Goal: Information Seeking & Learning: Learn about a topic

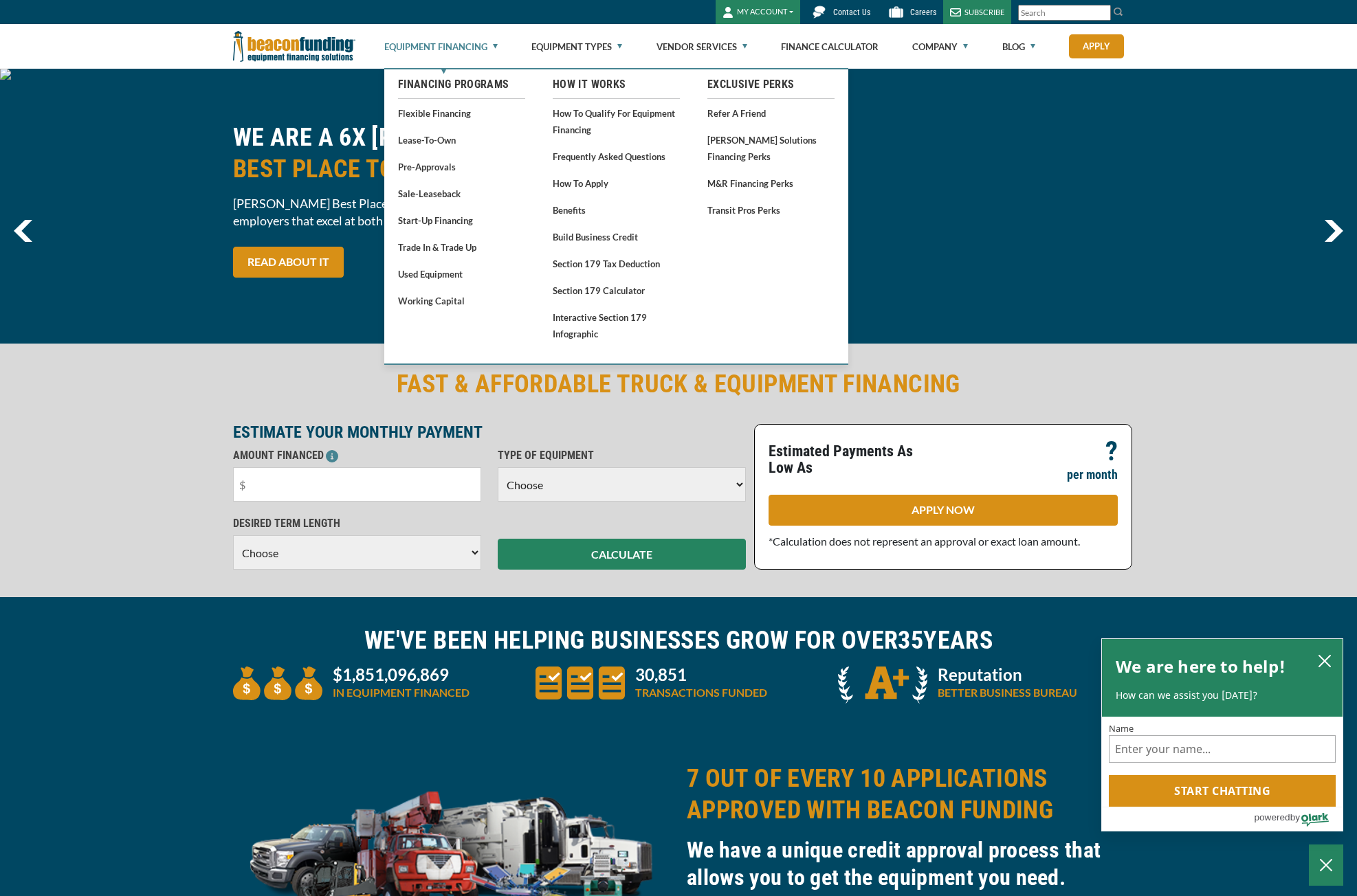
click at [453, 50] on link "Equipment Financing" at bounding box center [441, 47] width 113 height 44
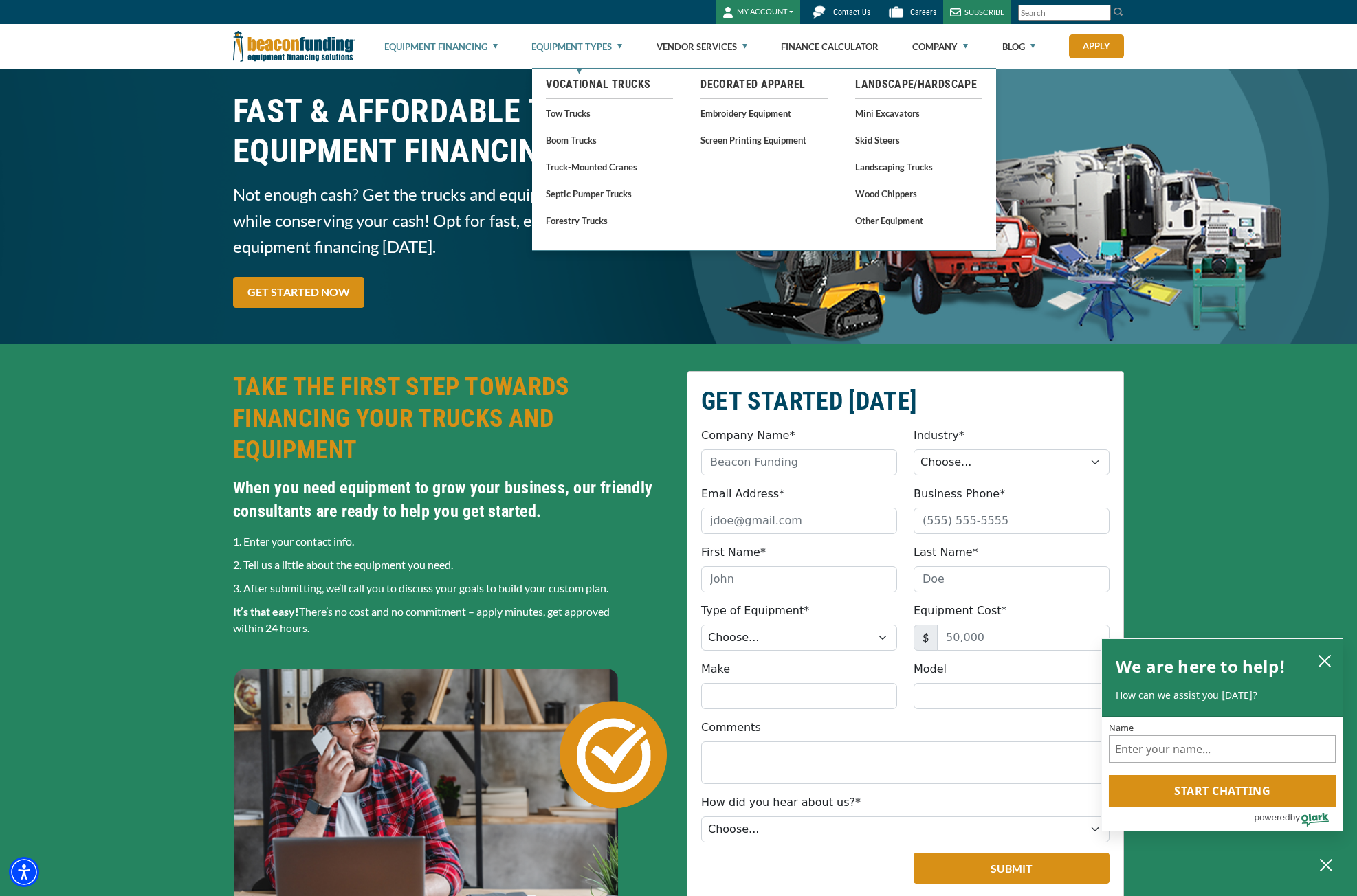
click at [592, 50] on link "Equipment Types" at bounding box center [577, 47] width 91 height 44
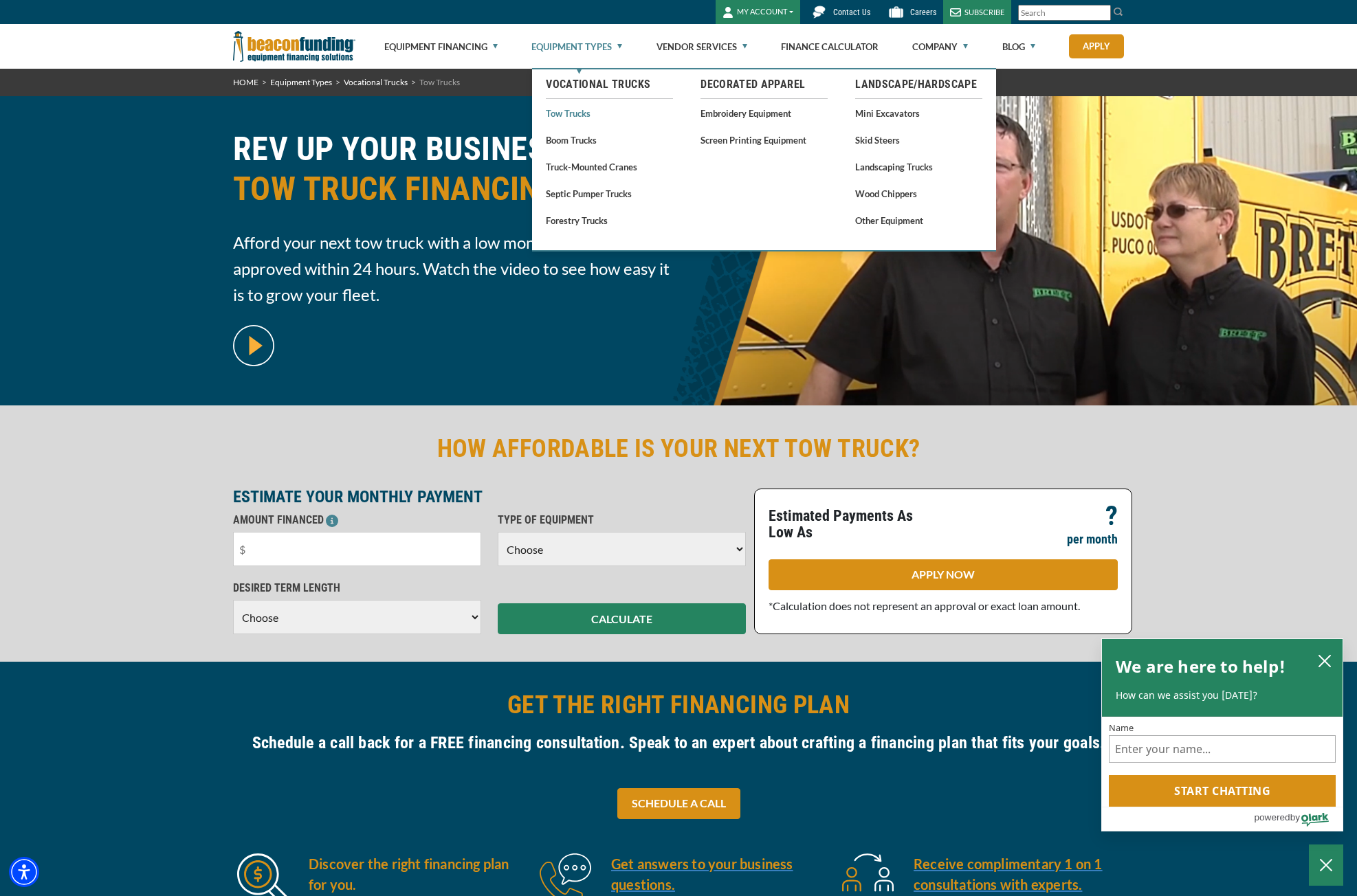
click at [562, 113] on link "Tow Trucks" at bounding box center [610, 113] width 127 height 17
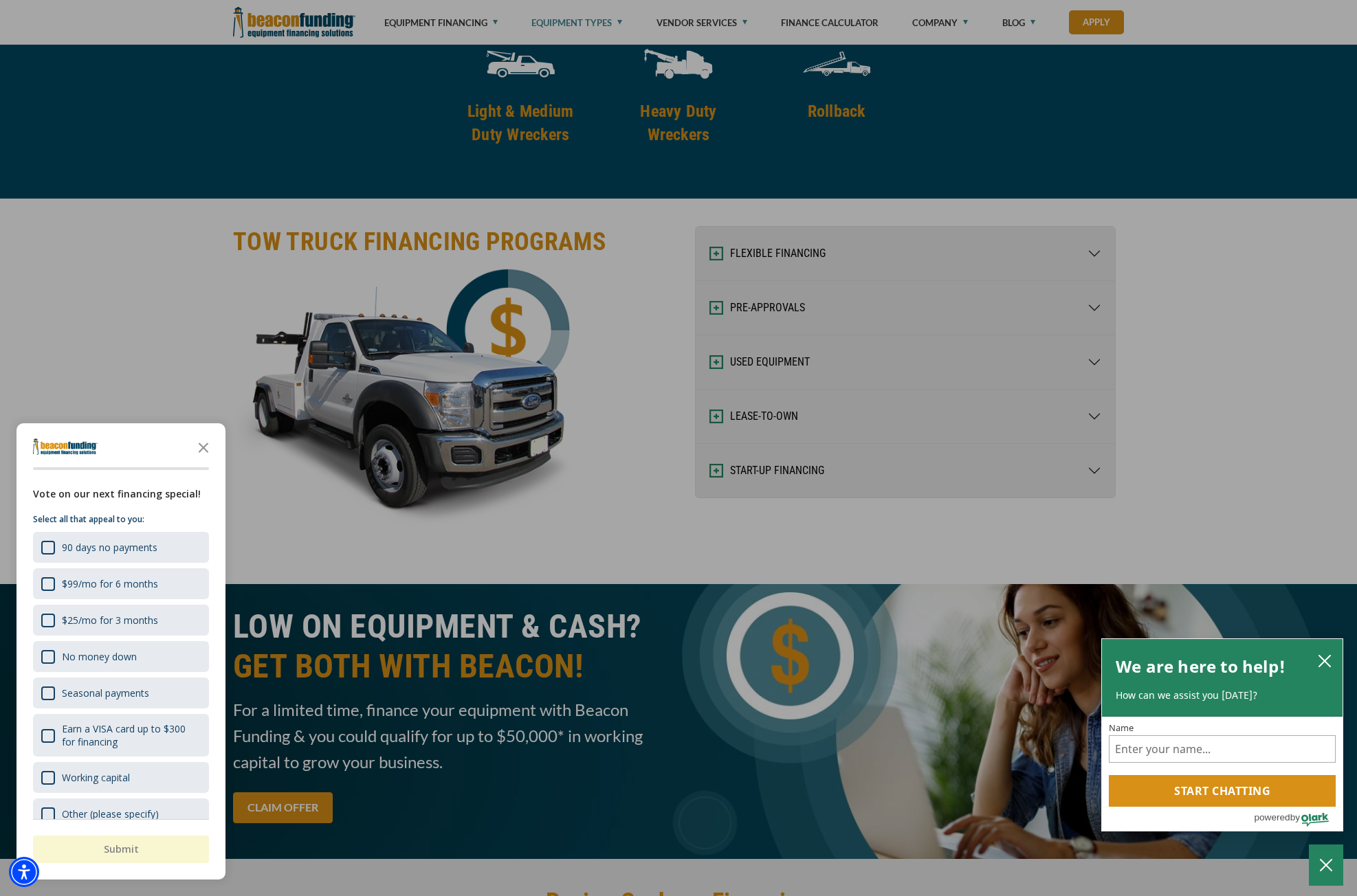
scroll to position [2062, 0]
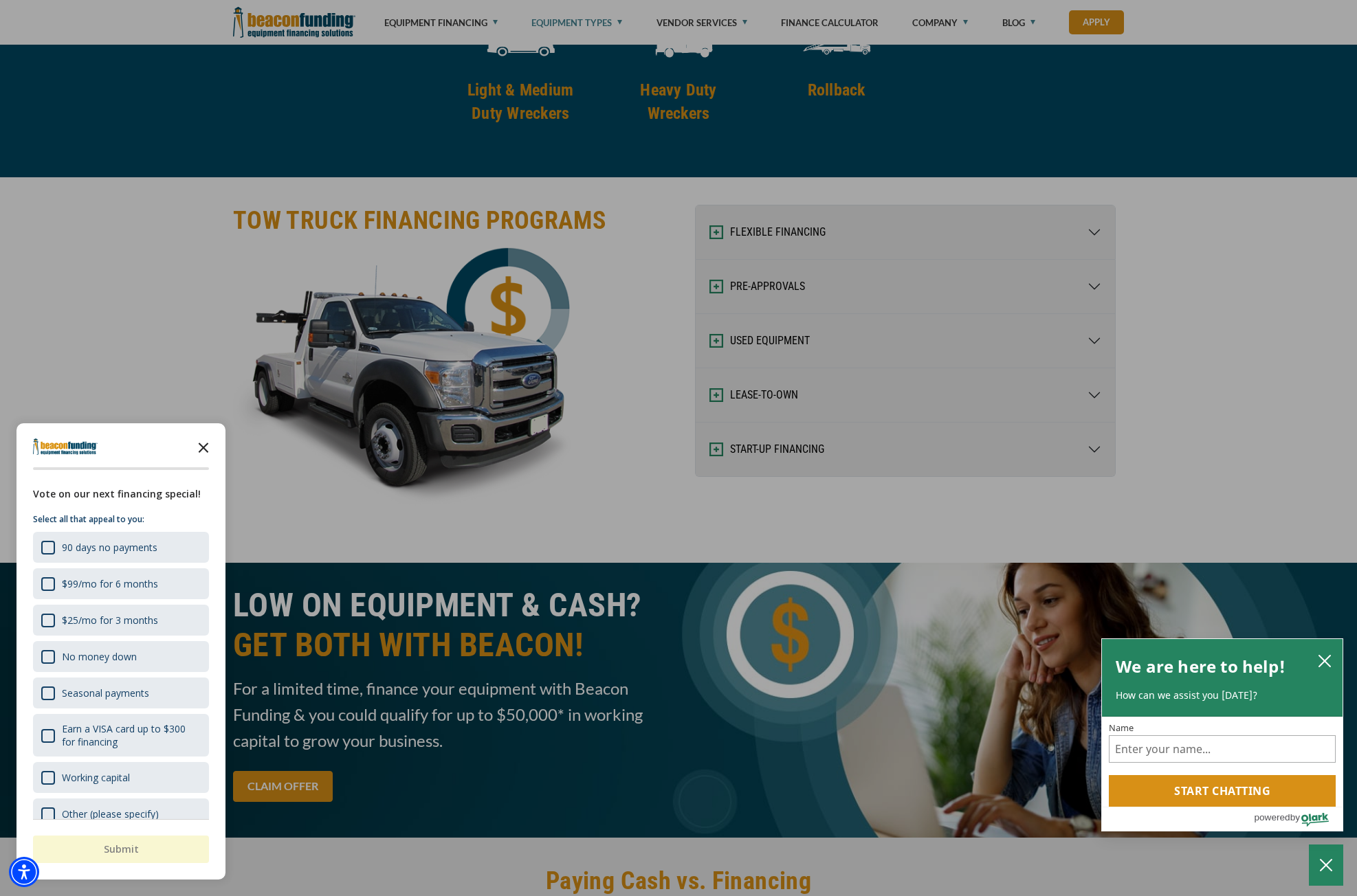
click at [203, 456] on icon "Close the survey" at bounding box center [203, 447] width 28 height 28
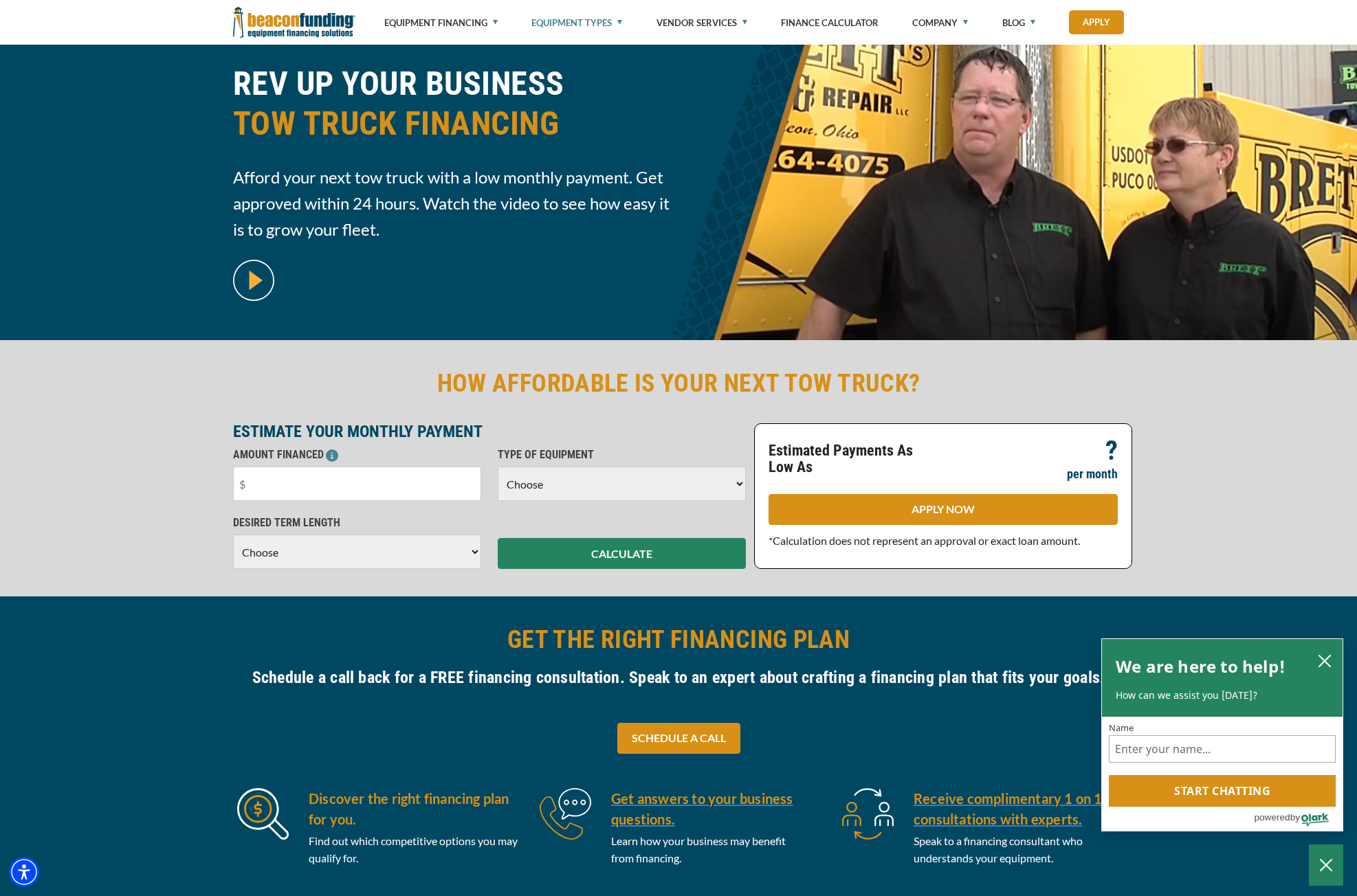
scroll to position [0, 0]
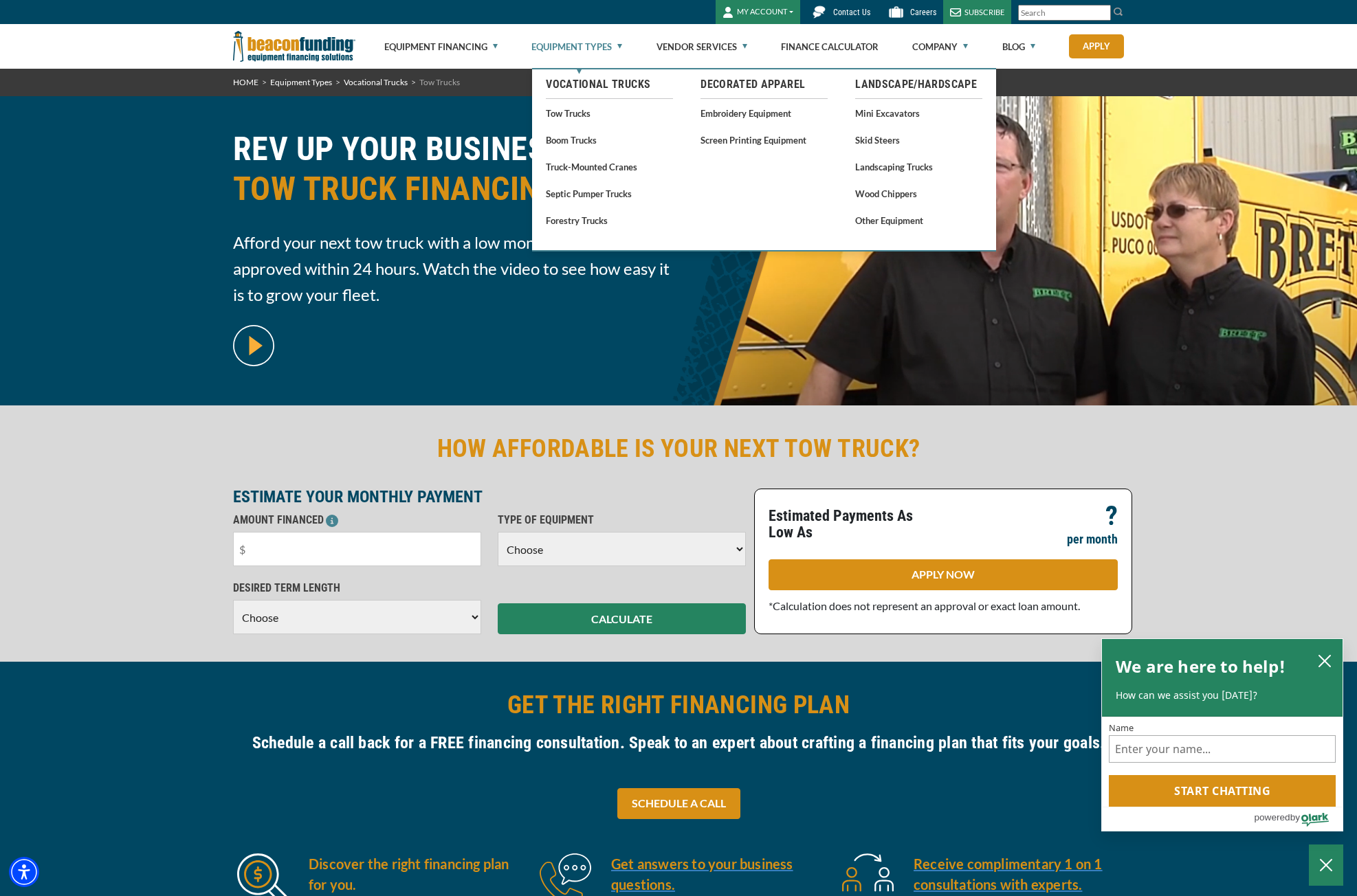
click at [582, 50] on link "Equipment Types" at bounding box center [577, 47] width 91 height 44
click at [735, 89] on link "Decorated Apparel" at bounding box center [764, 84] width 127 height 16
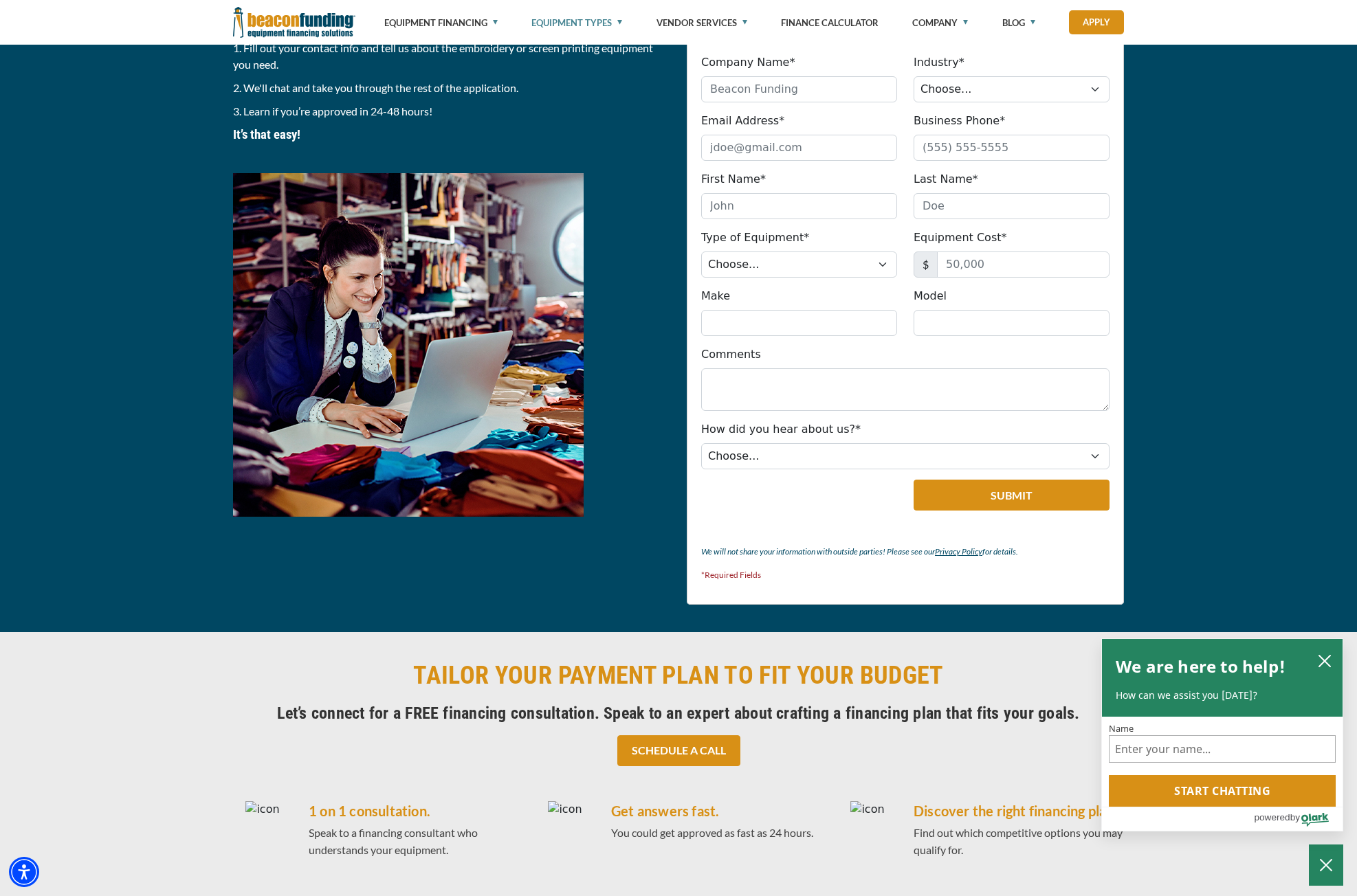
scroll to position [1220, 0]
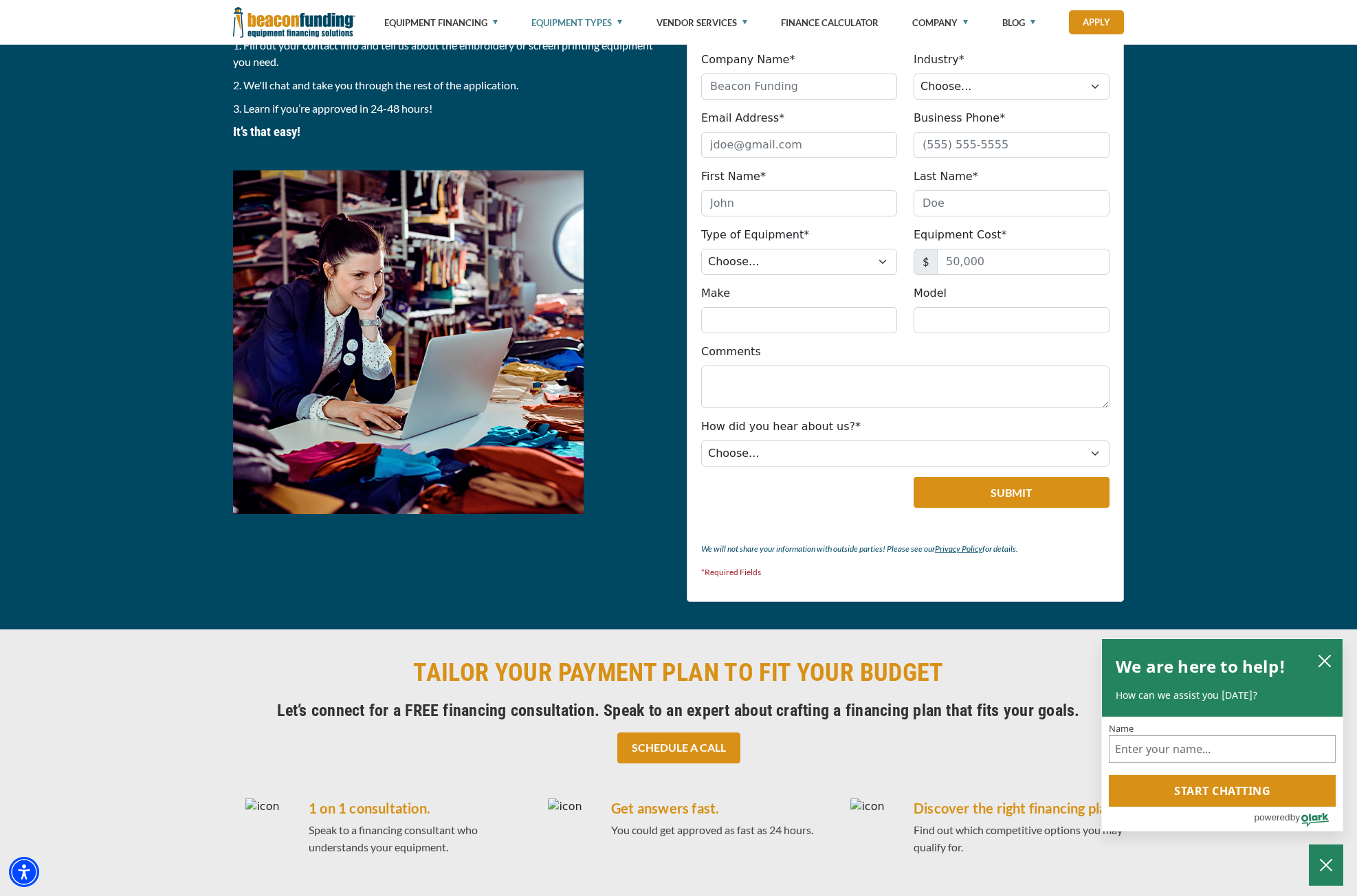
click at [336, 272] on img at bounding box center [408, 342] width 351 height 344
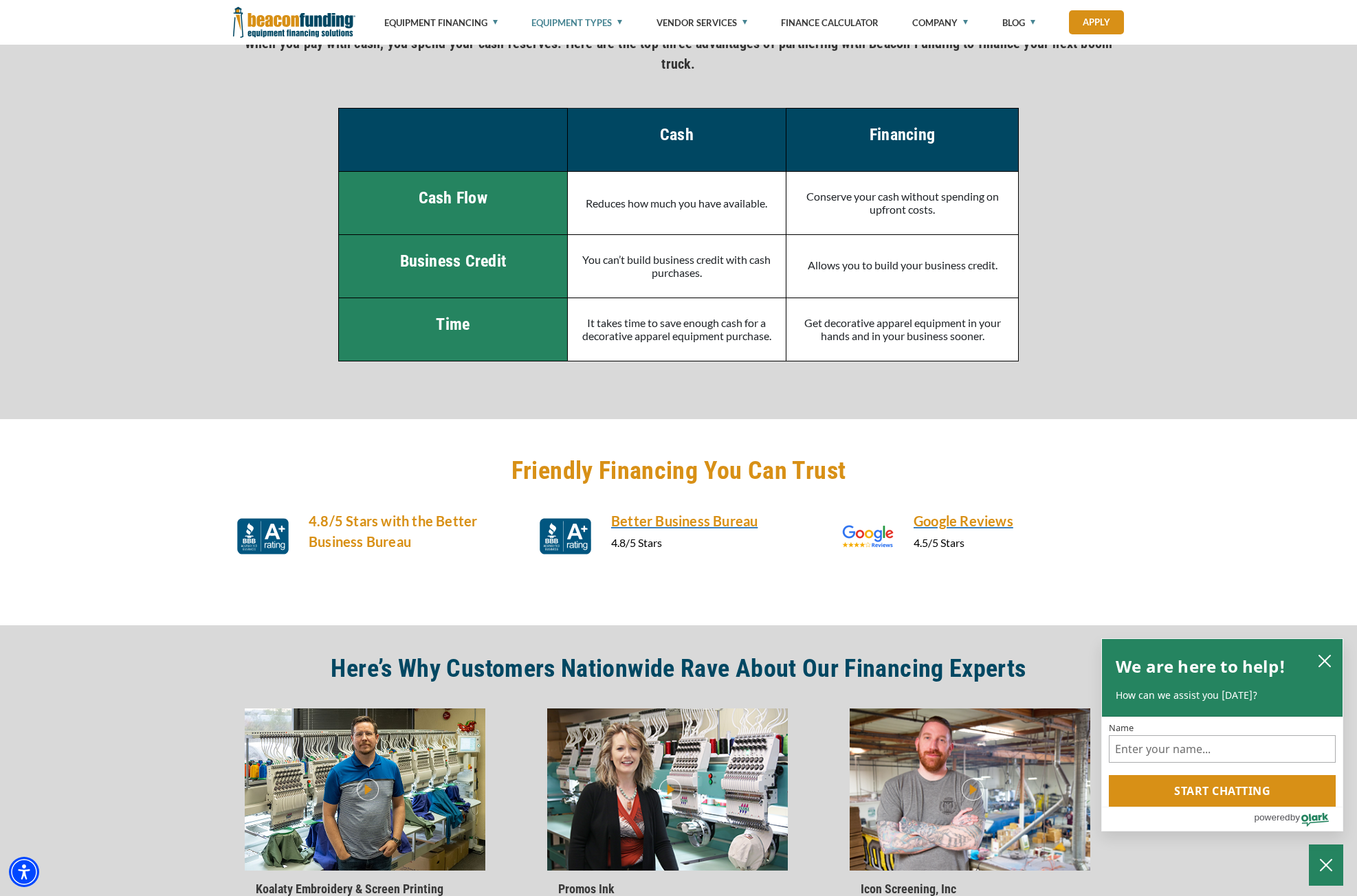
scroll to position [2732, 0]
